Goal: Information Seeking & Learning: Find specific fact

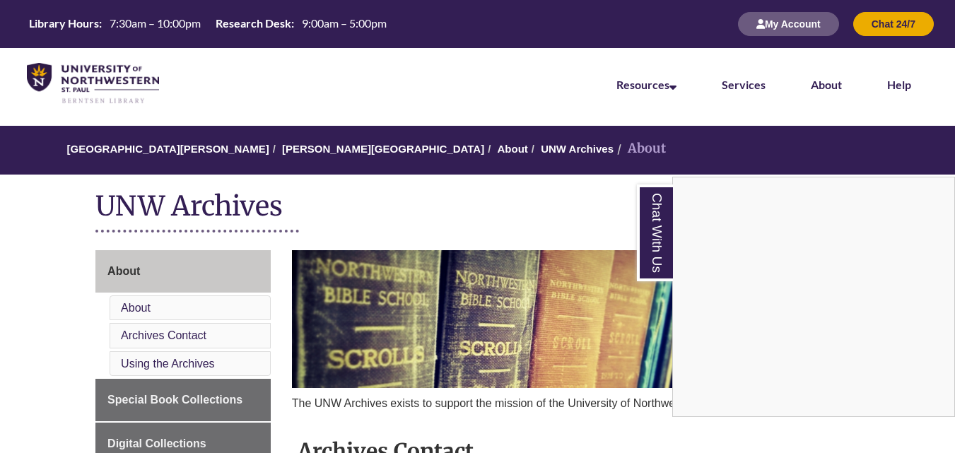
click at [488, 57] on nav "Resources Find Resources Library Search Databases & Articles Interlibrary Loan …" at bounding box center [477, 83] width 955 height 71
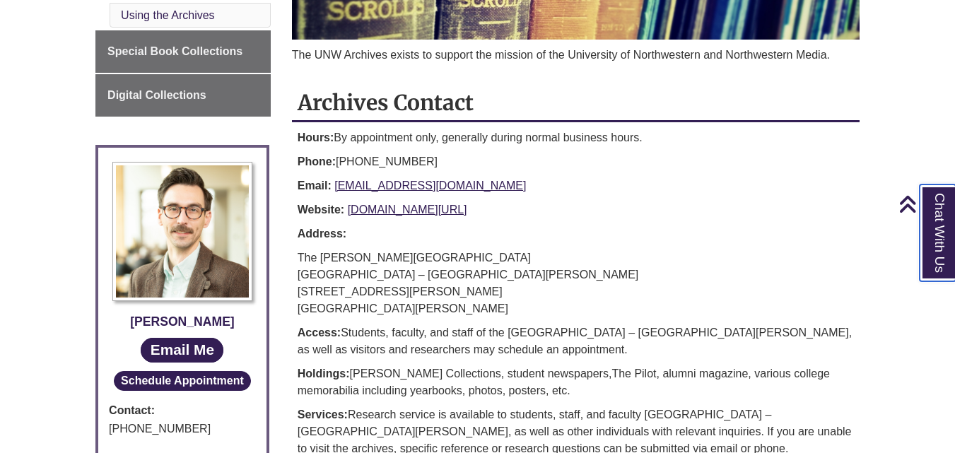
scroll to position [353, 0]
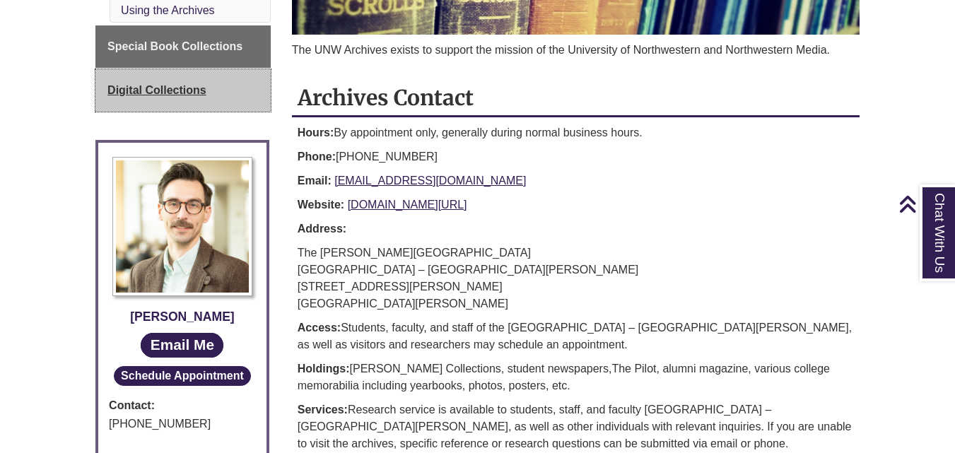
click at [142, 75] on link "Digital Collections" at bounding box center [182, 90] width 175 height 42
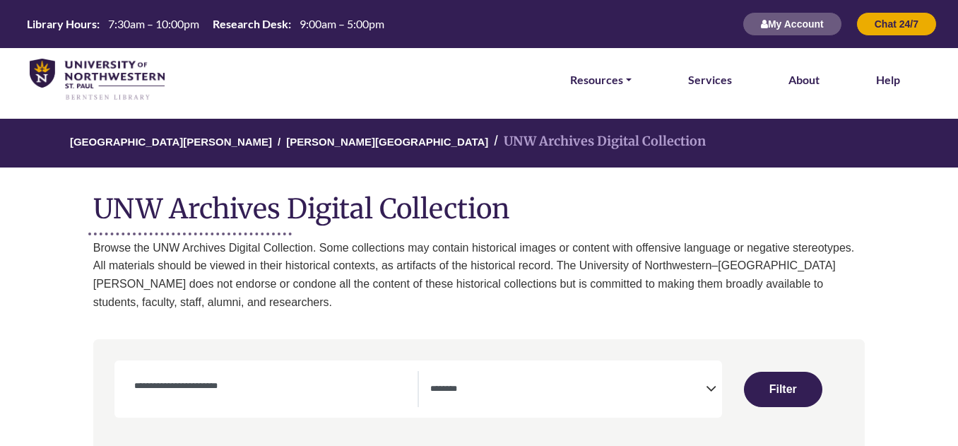
select select "Database Subject Filter"
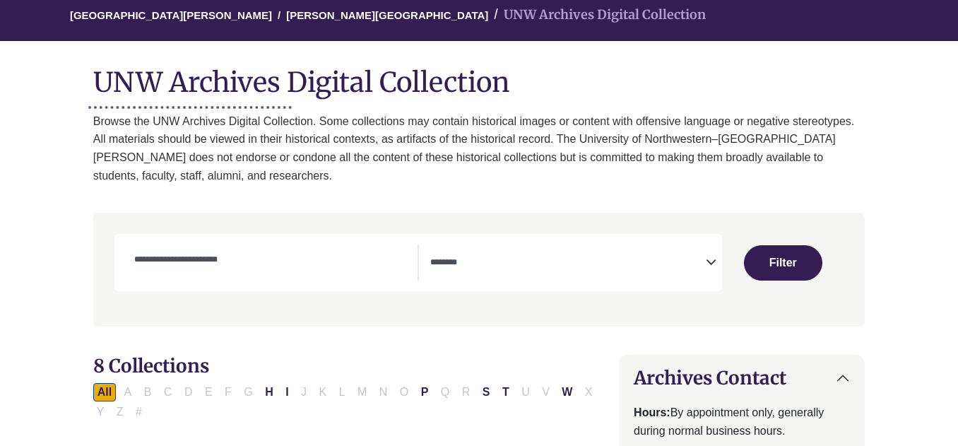
scroll to position [141, 0]
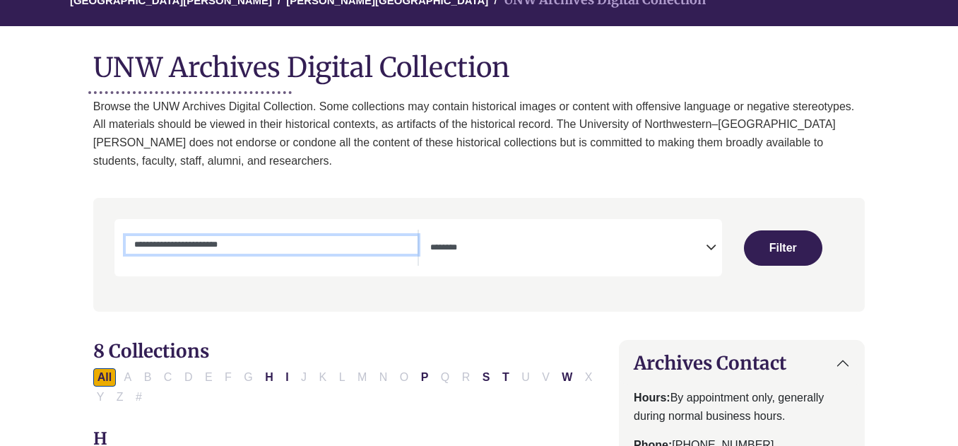
click at [374, 252] on input "Collection Title/Keyword" at bounding box center [272, 244] width 292 height 17
type input "*********"
click at [744, 230] on button "Filter" at bounding box center [783, 247] width 78 height 35
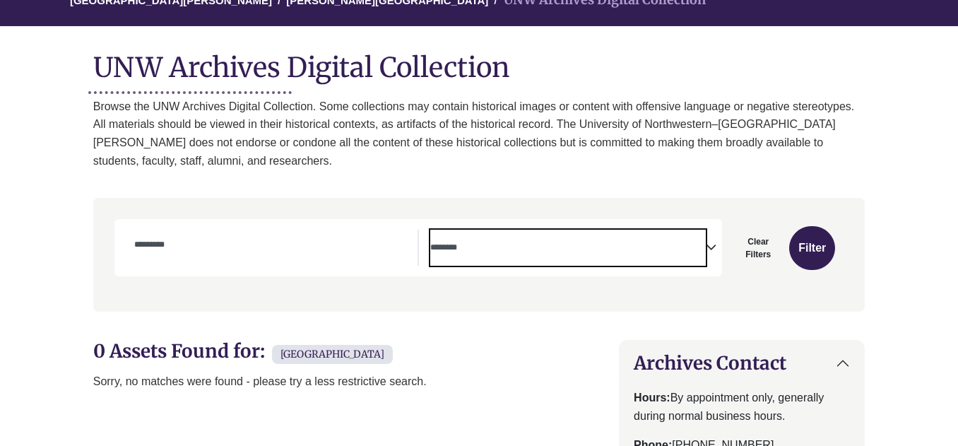
click at [603, 232] on span "Search filters" at bounding box center [568, 248] width 276 height 36
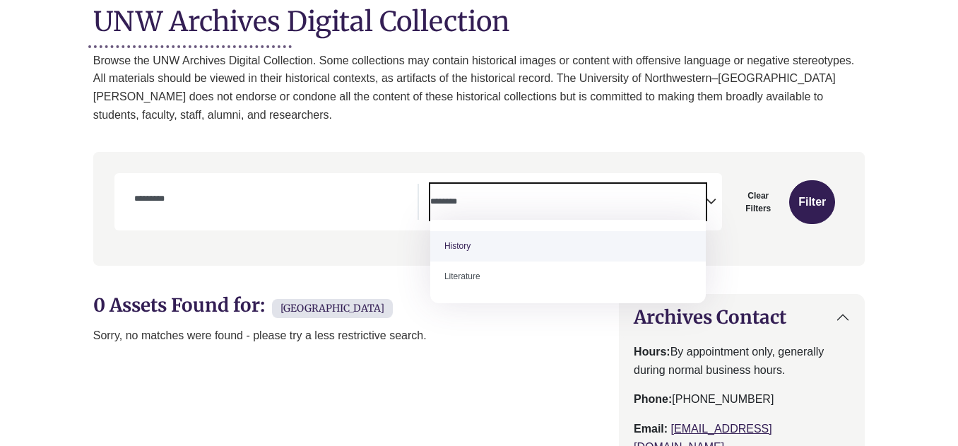
scroll to position [212, 0]
